Goal: Register for event/course

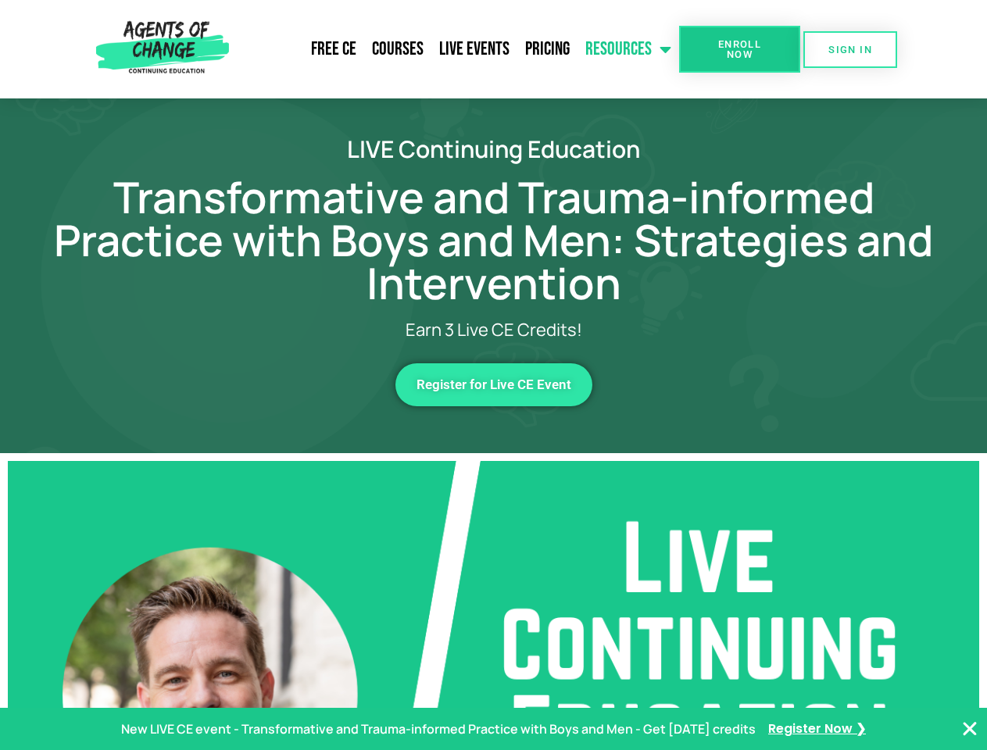
click at [629, 49] on link "Resources" at bounding box center [629, 49] width 102 height 39
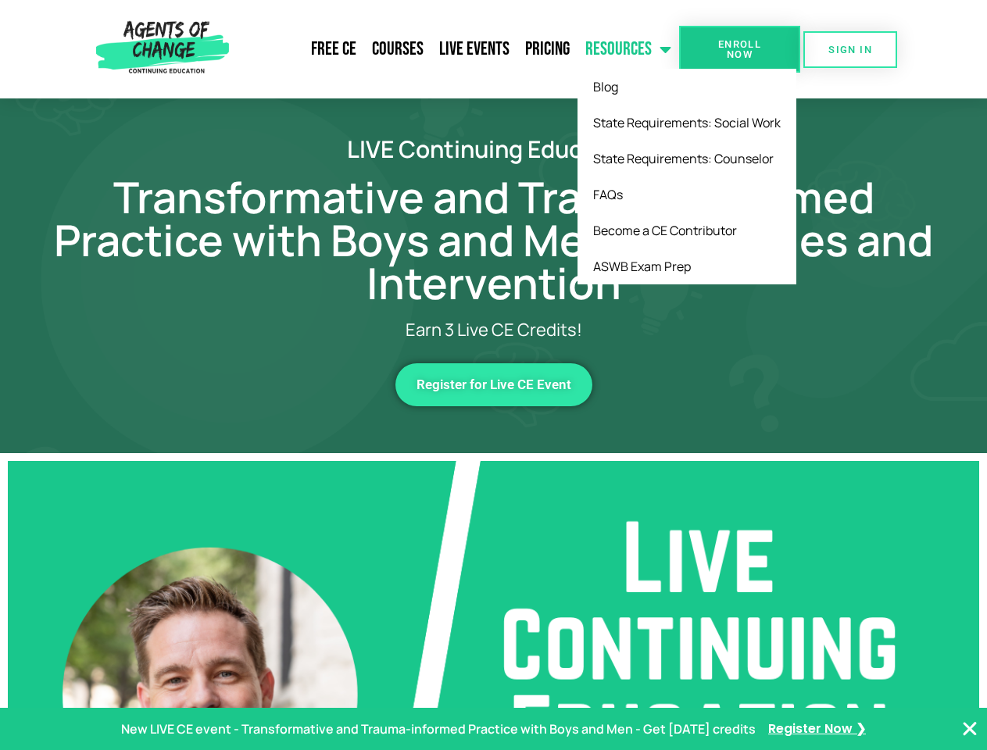
click at [739, 49] on span "Enroll Now" at bounding box center [739, 49] width 71 height 20
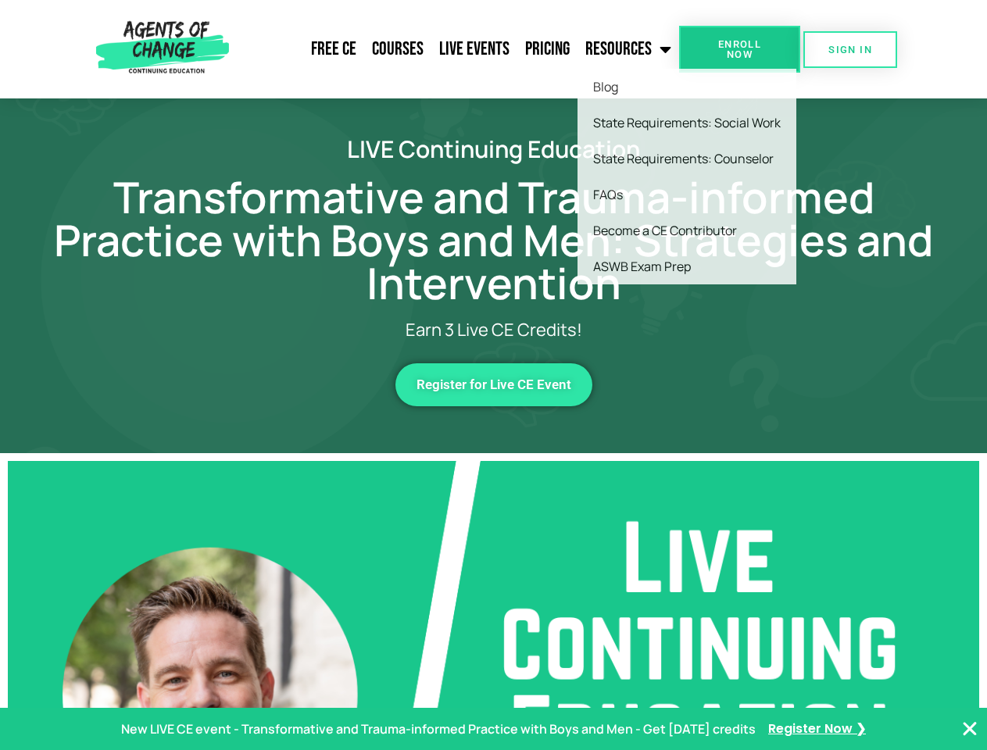
click at [739, 49] on span "Enroll Now" at bounding box center [739, 49] width 71 height 20
click at [850, 49] on span "SIGN IN" at bounding box center [850, 50] width 44 height 10
click at [494, 384] on span "Register for Live CE Event" at bounding box center [494, 384] width 155 height 13
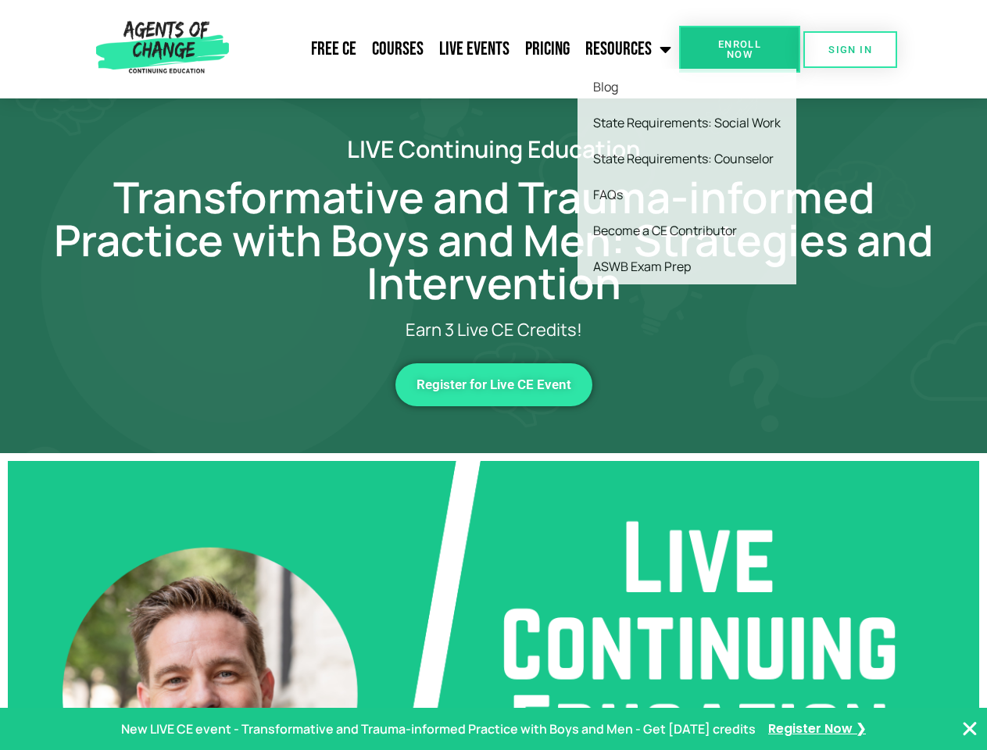
click at [493, 729] on p "New LIVE CE event - Transformative and Trauma-informed Practice with Boys and M…" at bounding box center [438, 729] width 635 height 23
click at [970, 729] on icon "Close Banner" at bounding box center [969, 729] width 19 height 19
